Goal: Task Accomplishment & Management: Manage account settings

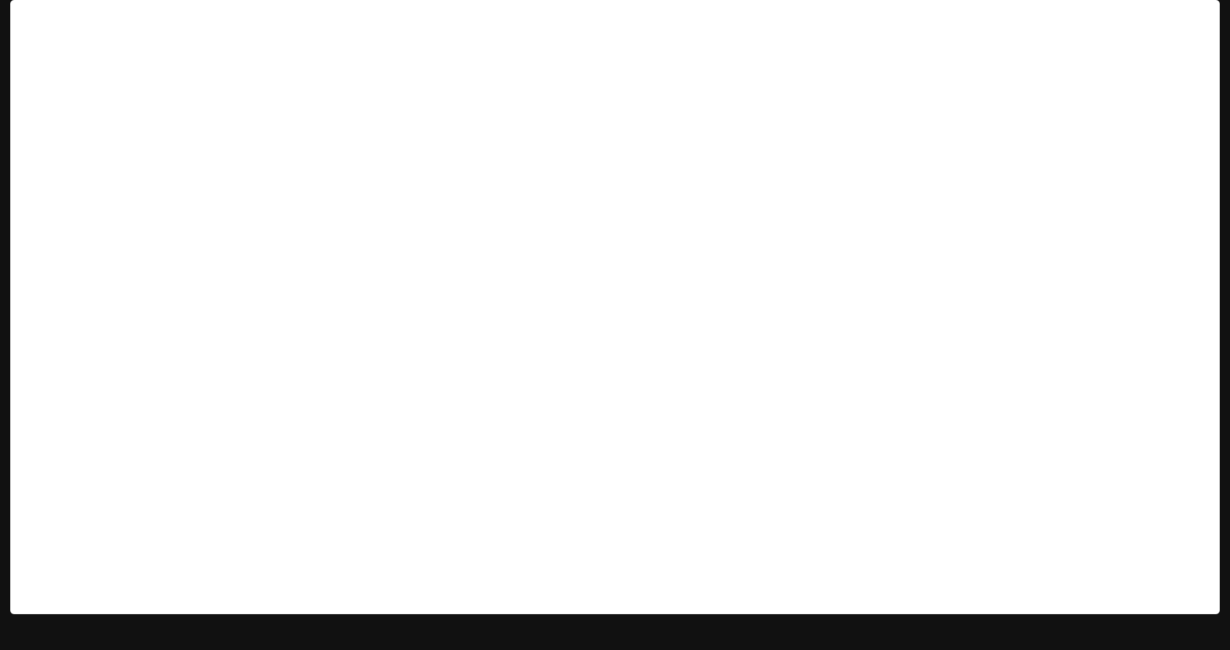
click at [63, 15] on p "Default" at bounding box center [68, 18] width 31 height 11
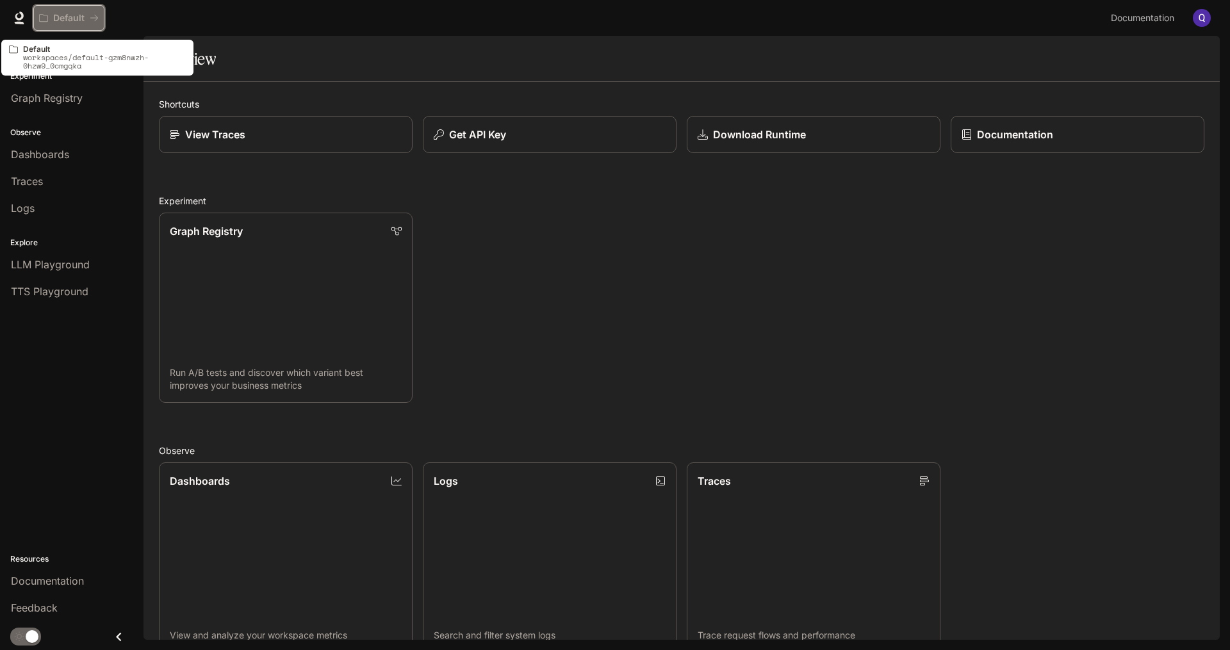
click at [78, 19] on p "Default" at bounding box center [68, 18] width 31 height 11
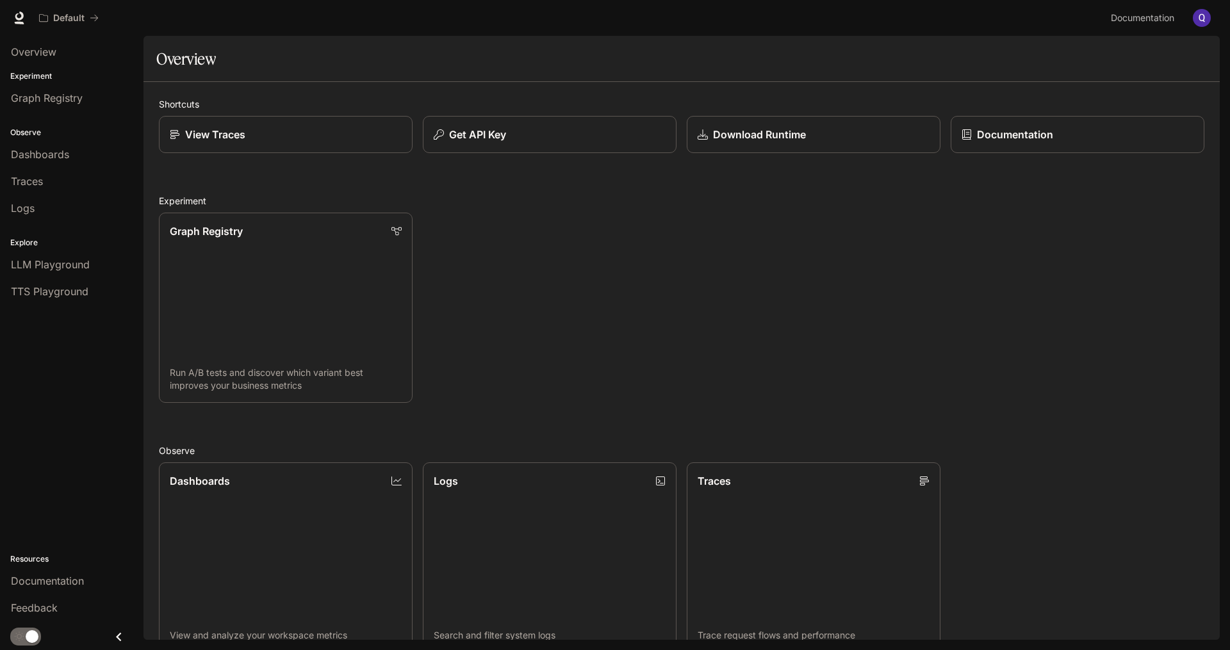
click at [1199, 17] on img "button" at bounding box center [1202, 18] width 18 height 18
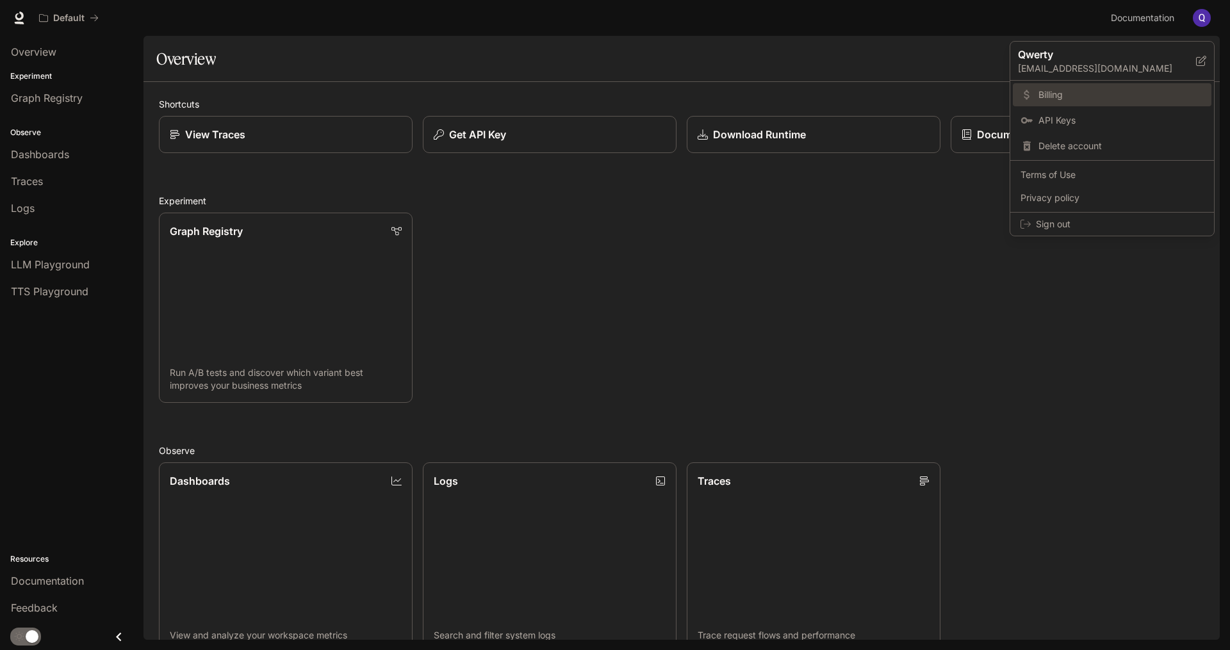
click at [1117, 105] on link "Billing" at bounding box center [1112, 94] width 199 height 23
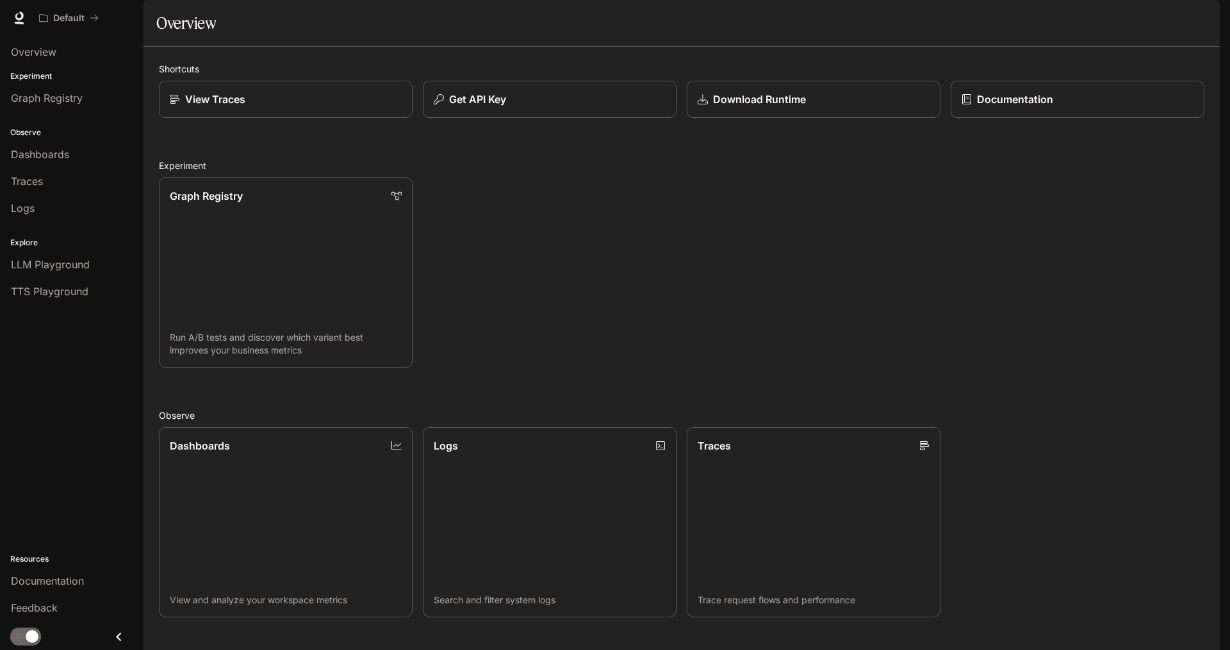
scroll to position [274, 0]
